Goal: Task Accomplishment & Management: Use online tool/utility

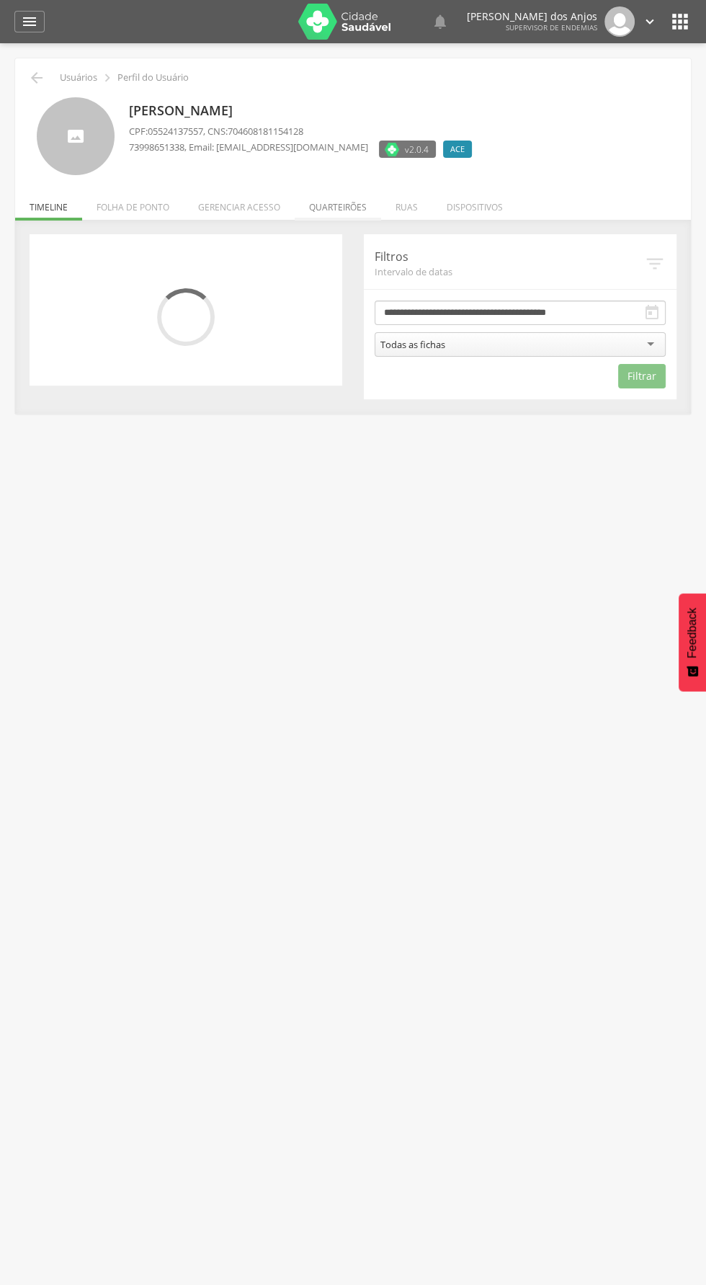
click at [342, 207] on li "Quarteirões" at bounding box center [338, 204] width 86 height 34
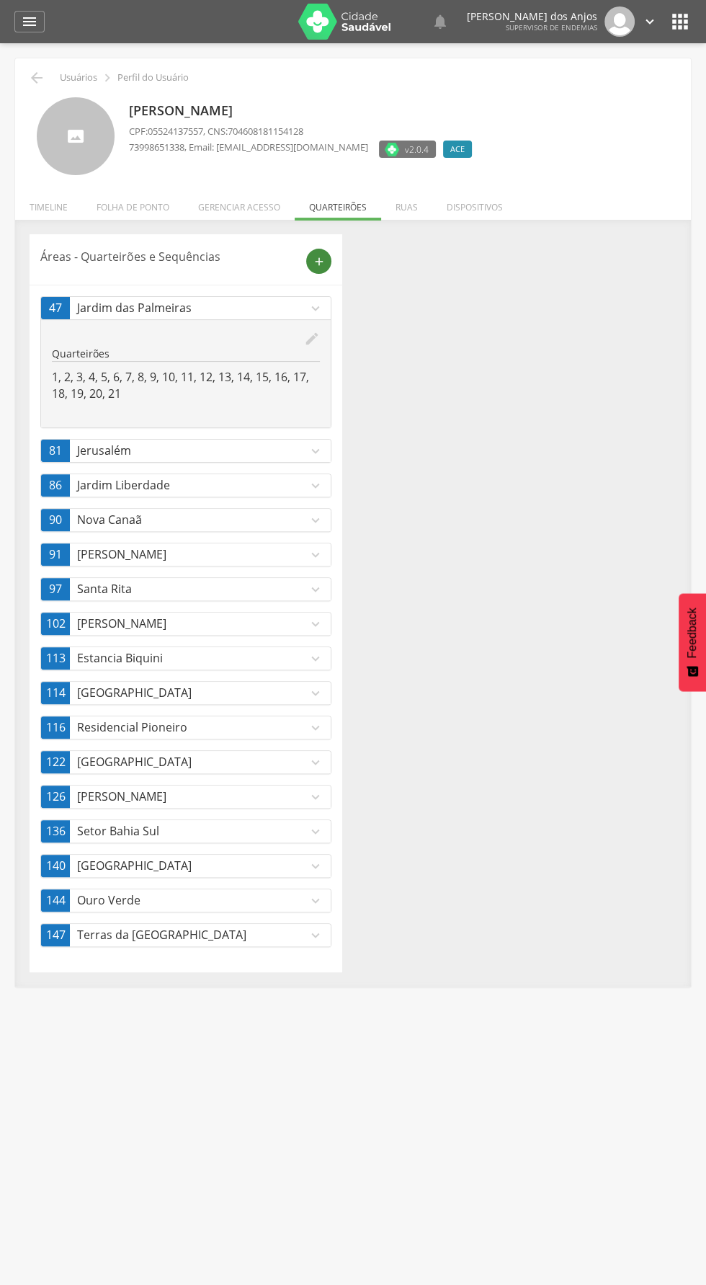
click at [324, 255] on icon "add" at bounding box center [319, 261] width 13 height 13
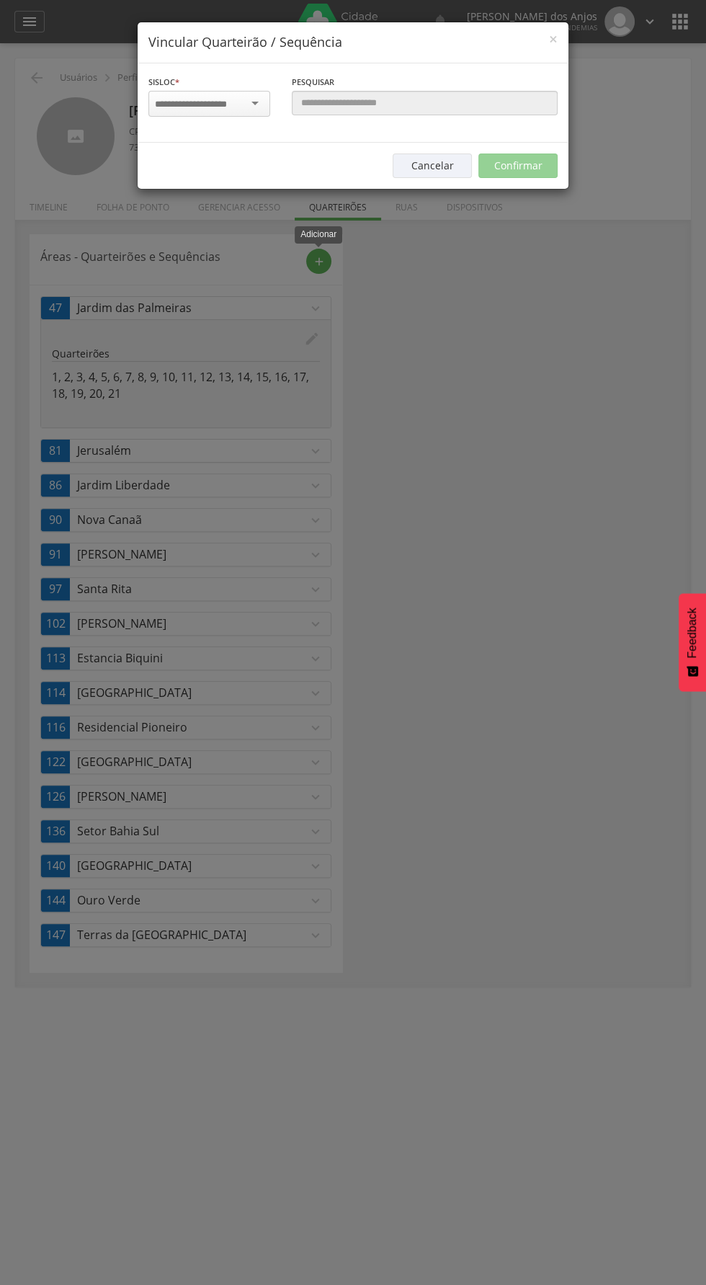
click at [237, 103] on input "select-one" at bounding box center [200, 104] width 90 height 13
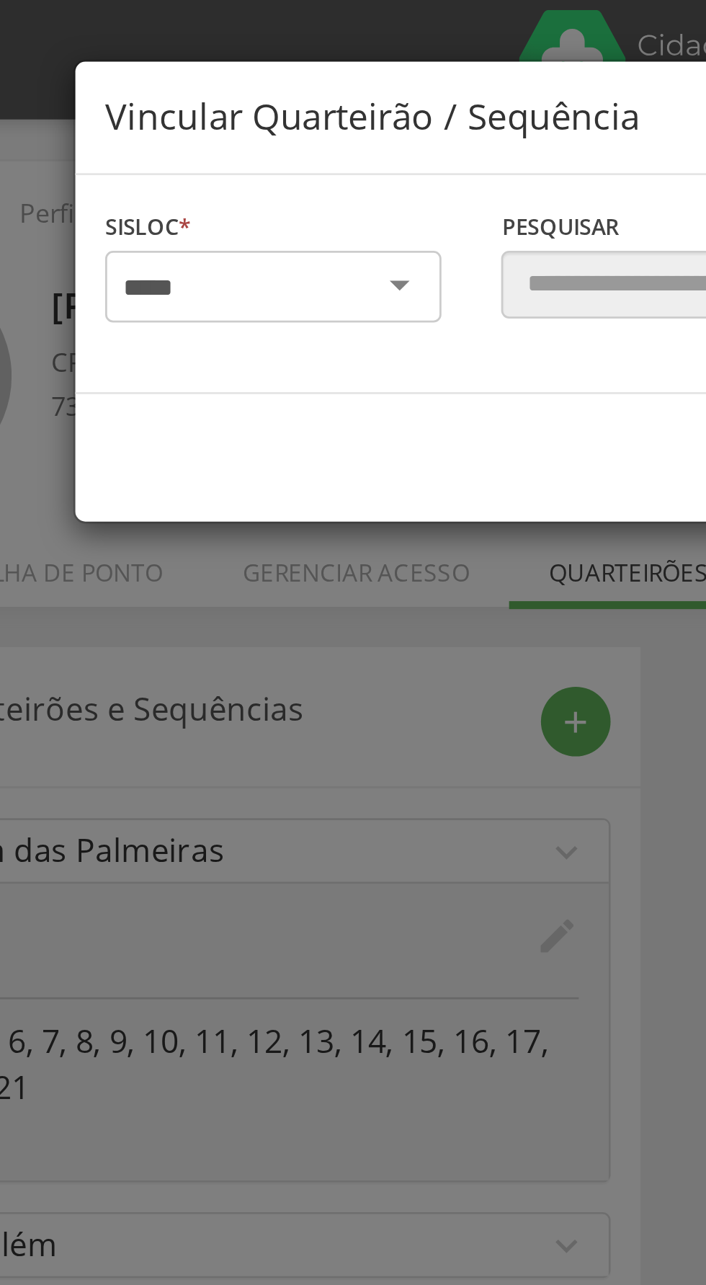
click at [252, 101] on div at bounding box center [209, 104] width 122 height 26
type input "*"
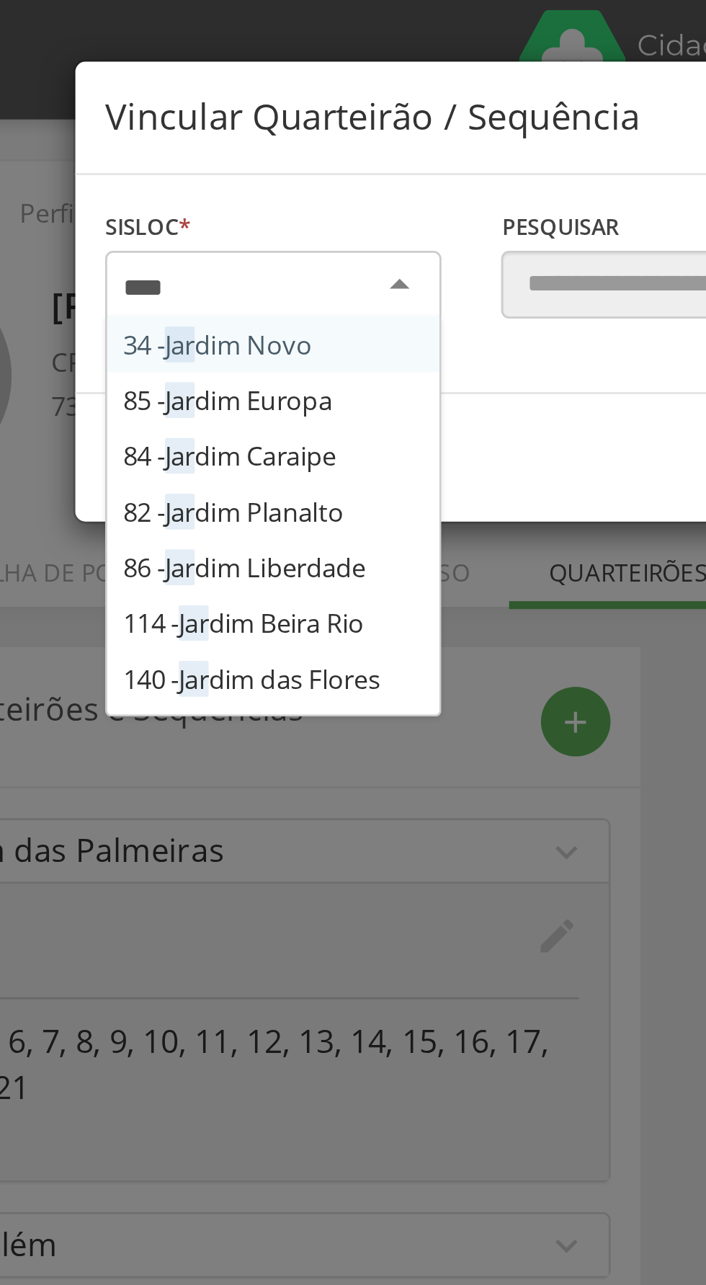
type input "*****"
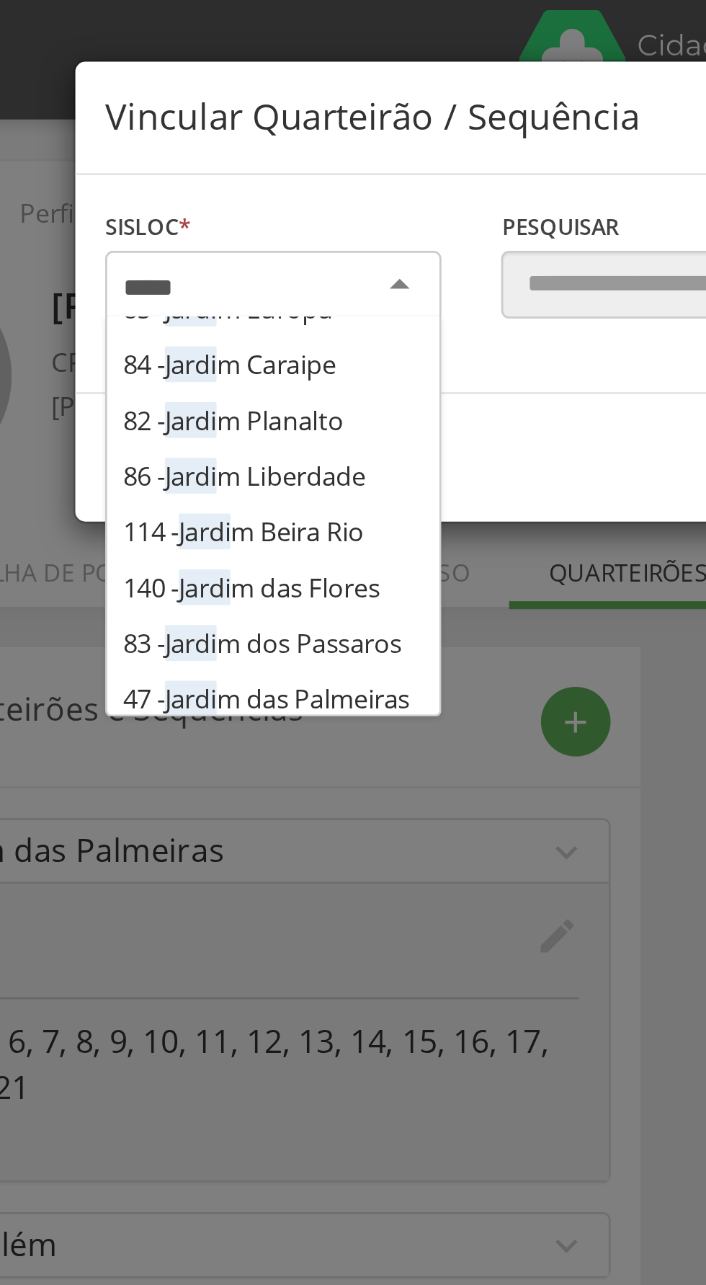
scroll to position [32, 0]
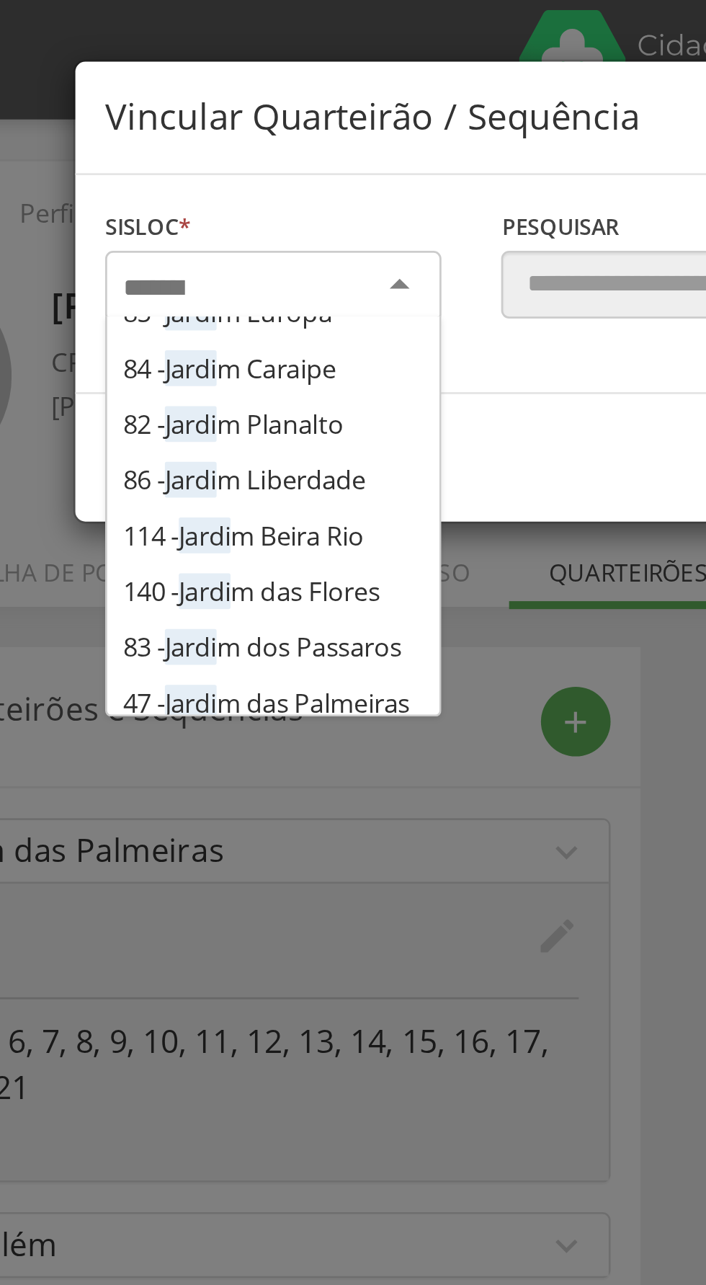
click at [235, 143] on div "Sisloc * 34 - Jardi m Novo 85 - Jardi m Europa 84 - Jardi m Caraipe 82 - Jardi …" at bounding box center [353, 102] width 431 height 79
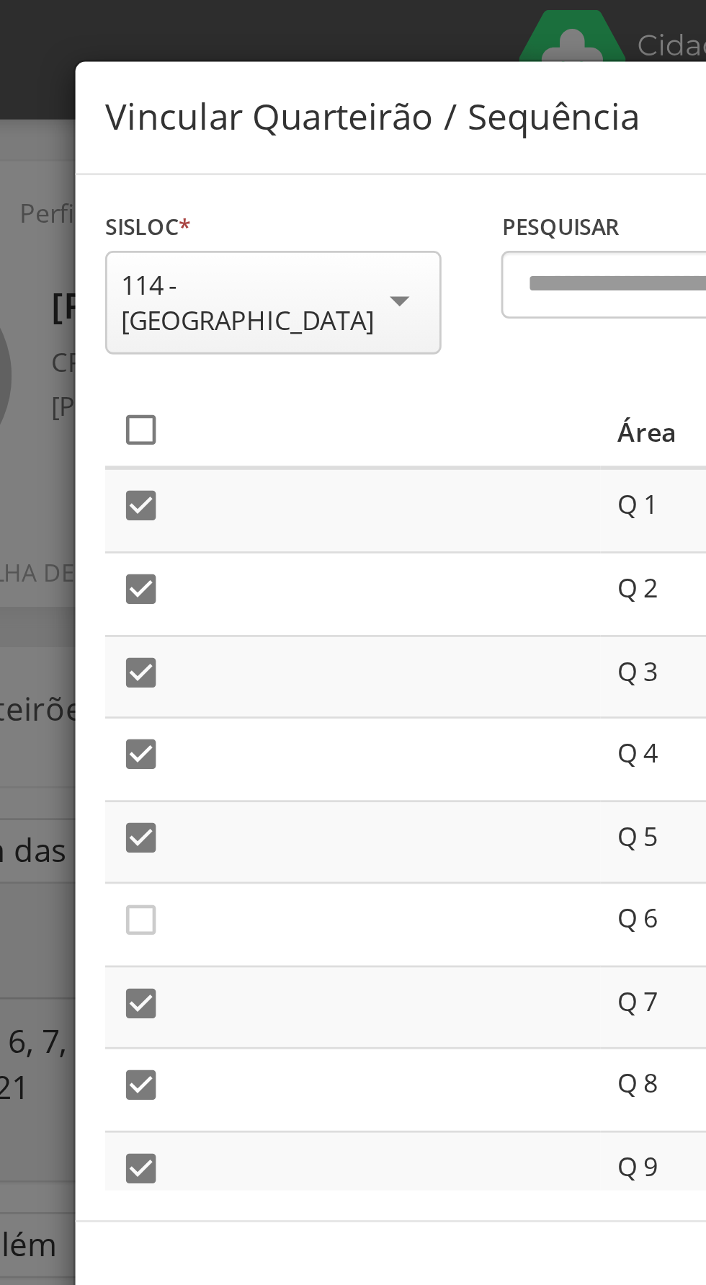
click at [160, 148] on icon "" at bounding box center [161, 155] width 14 height 14
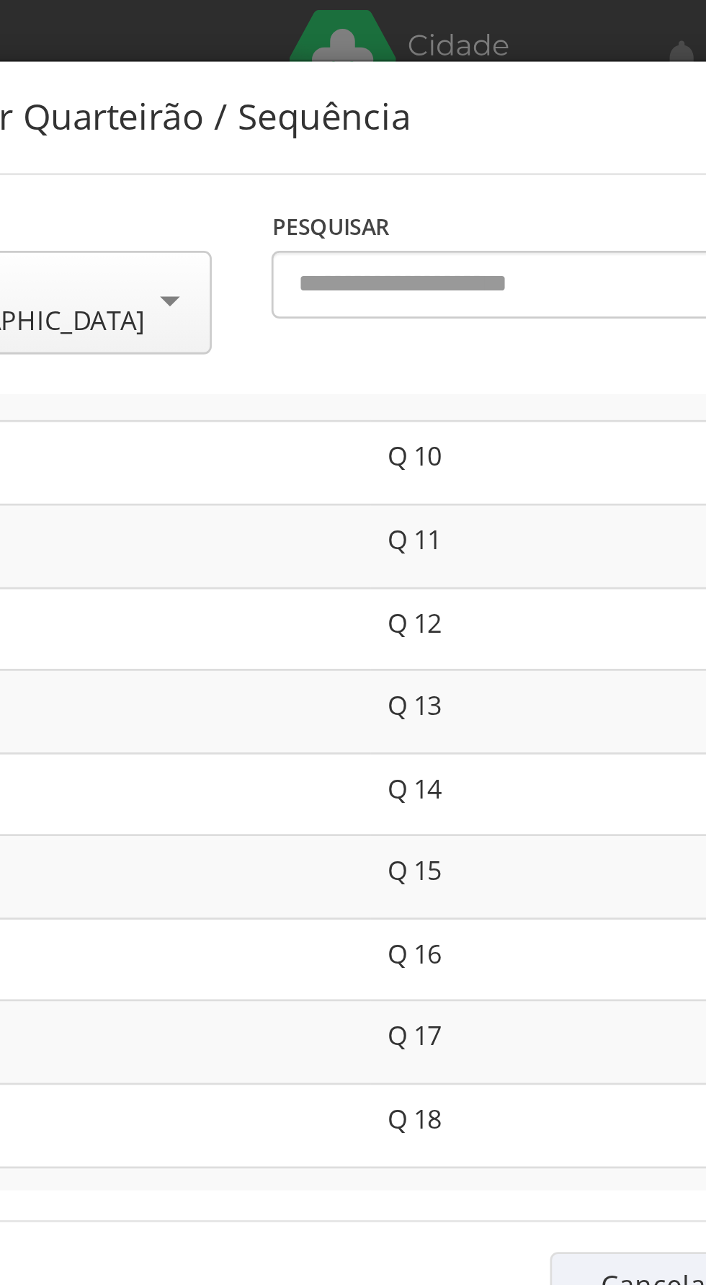
scroll to position [344, 0]
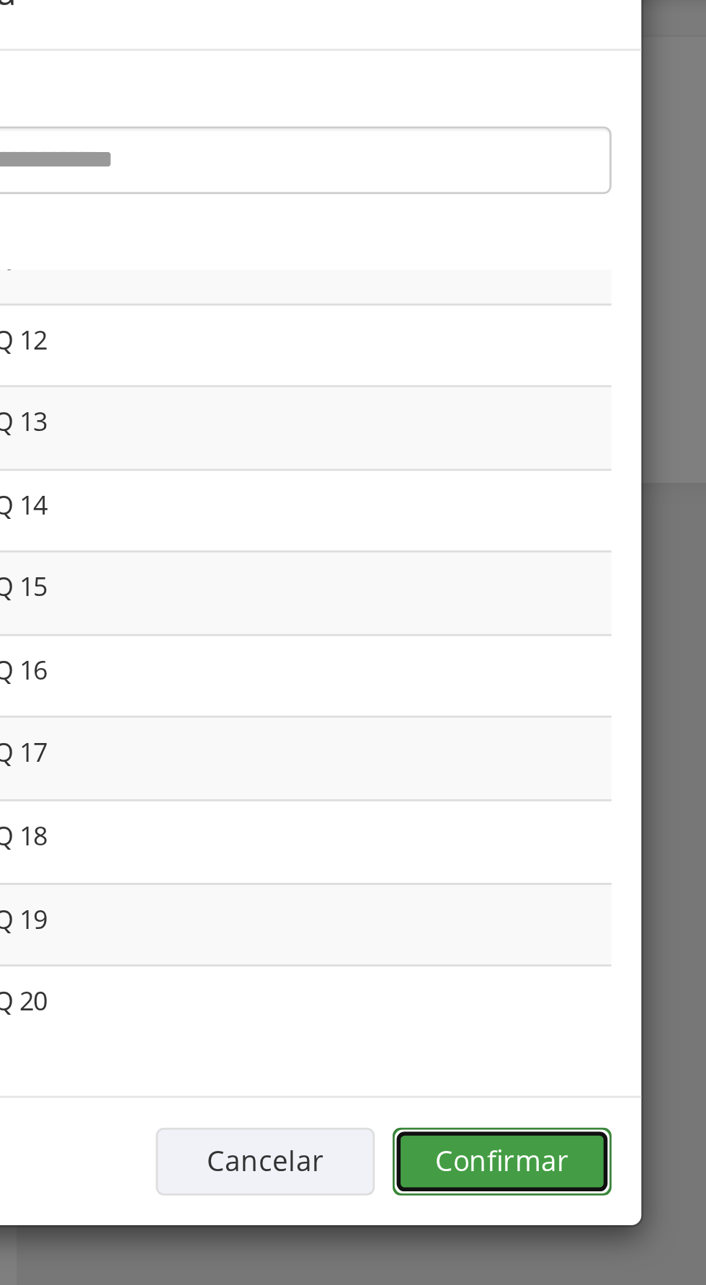
click at [520, 456] on button "Confirmar" at bounding box center [518, 465] width 79 height 25
